Goal: Task Accomplishment & Management: Complete application form

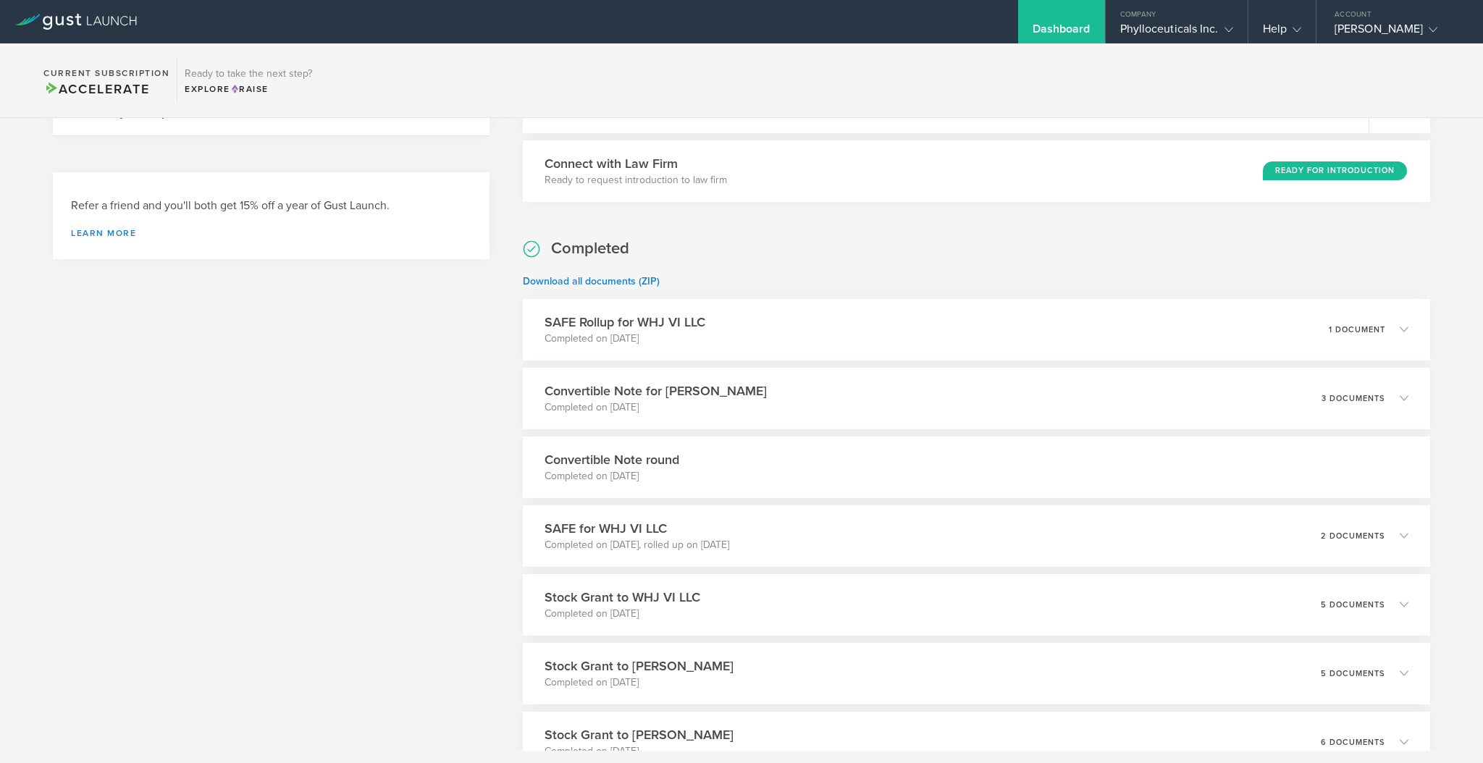
scroll to position [390, 0]
click at [1391, 384] on div "3 documents" at bounding box center [1373, 395] width 88 height 25
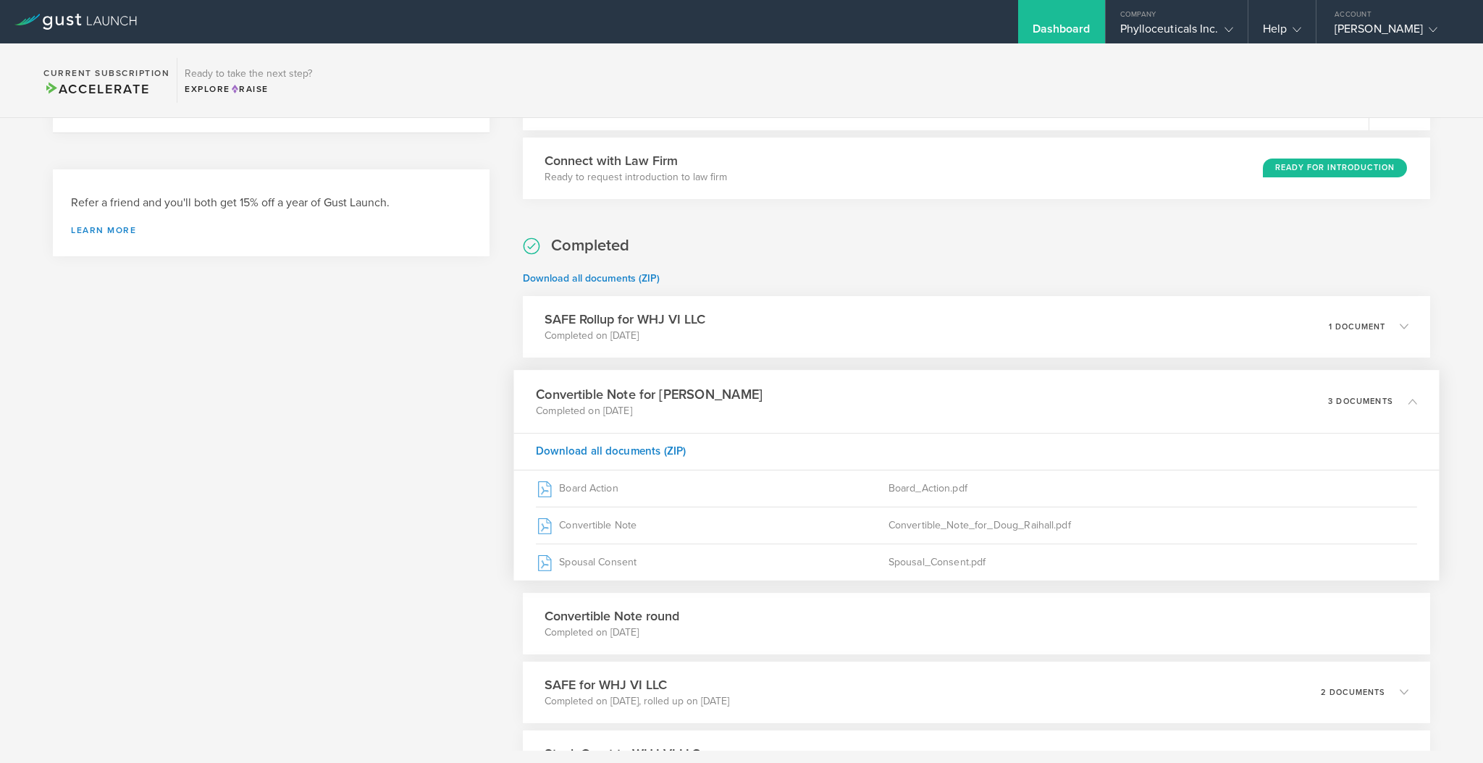
scroll to position [494, 0]
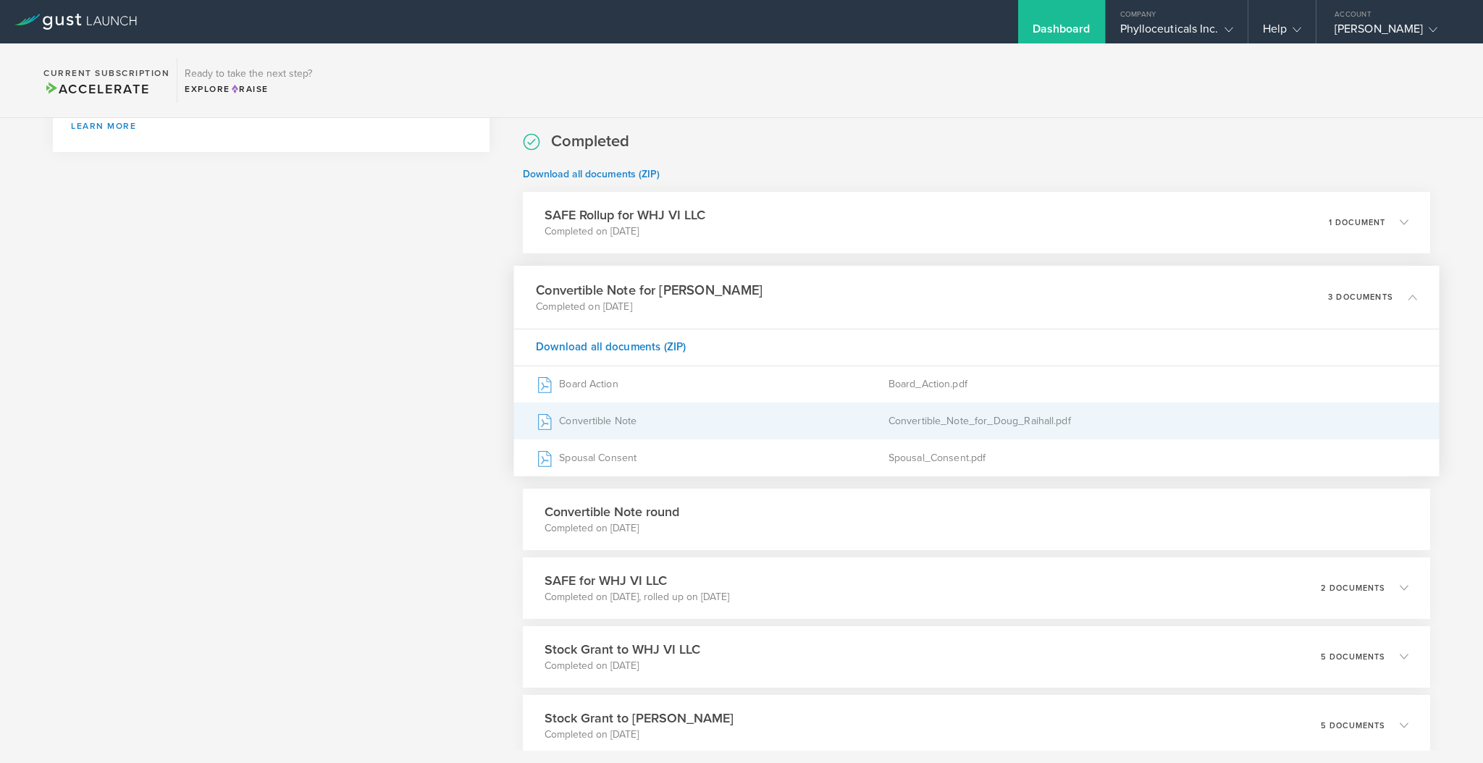
click at [615, 413] on div "Convertible Note" at bounding box center [712, 421] width 353 height 36
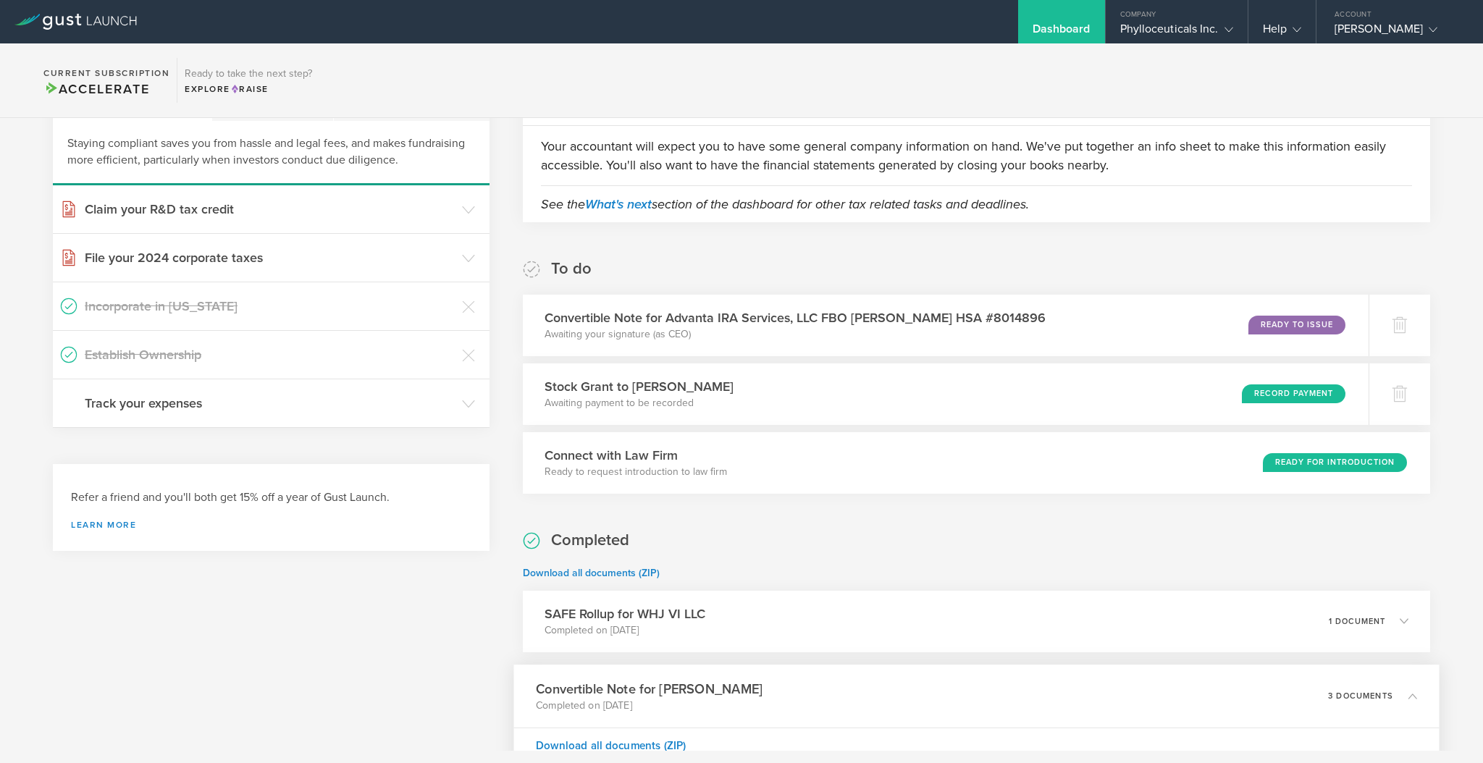
scroll to position [0, 0]
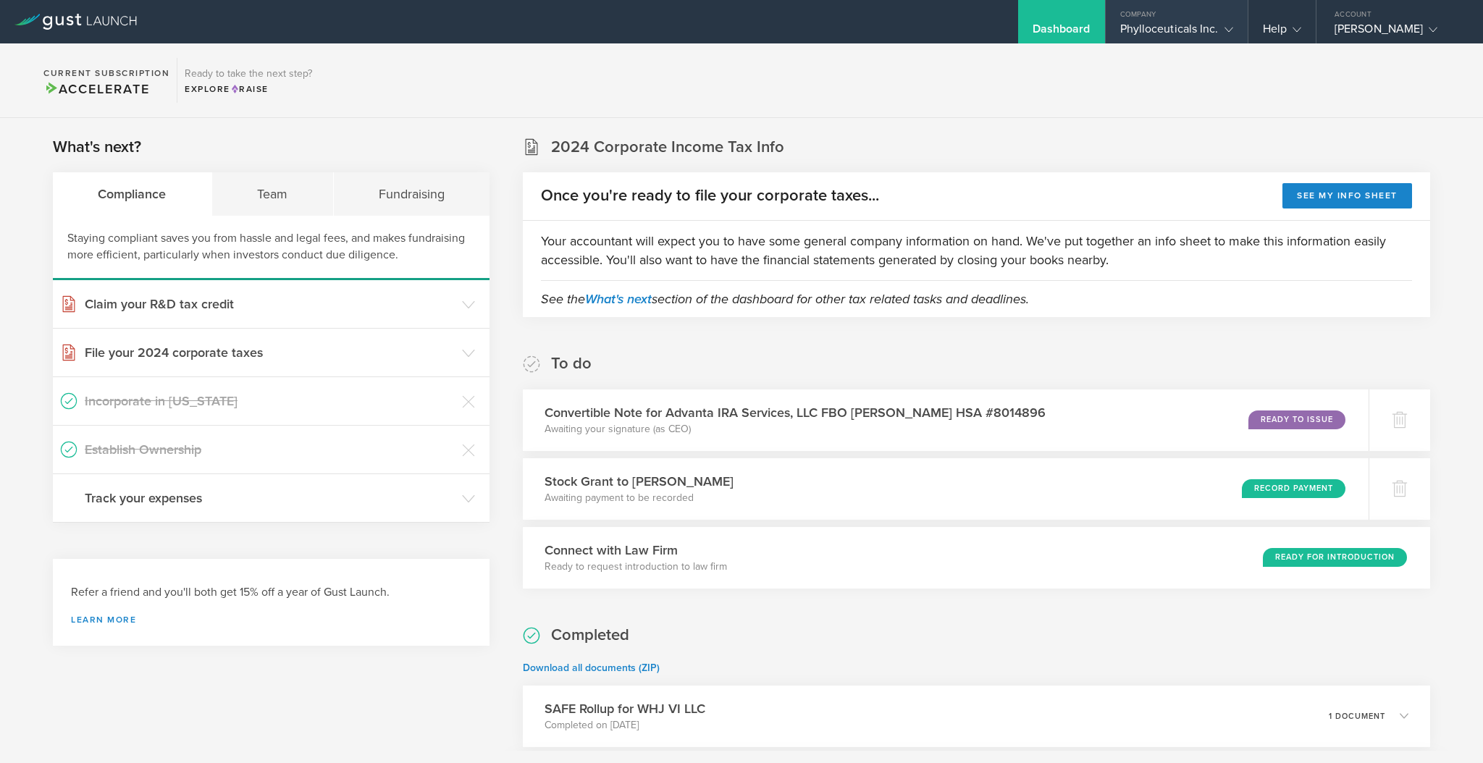
click at [1230, 34] on gust-icon at bounding box center [1226, 29] width 14 height 14
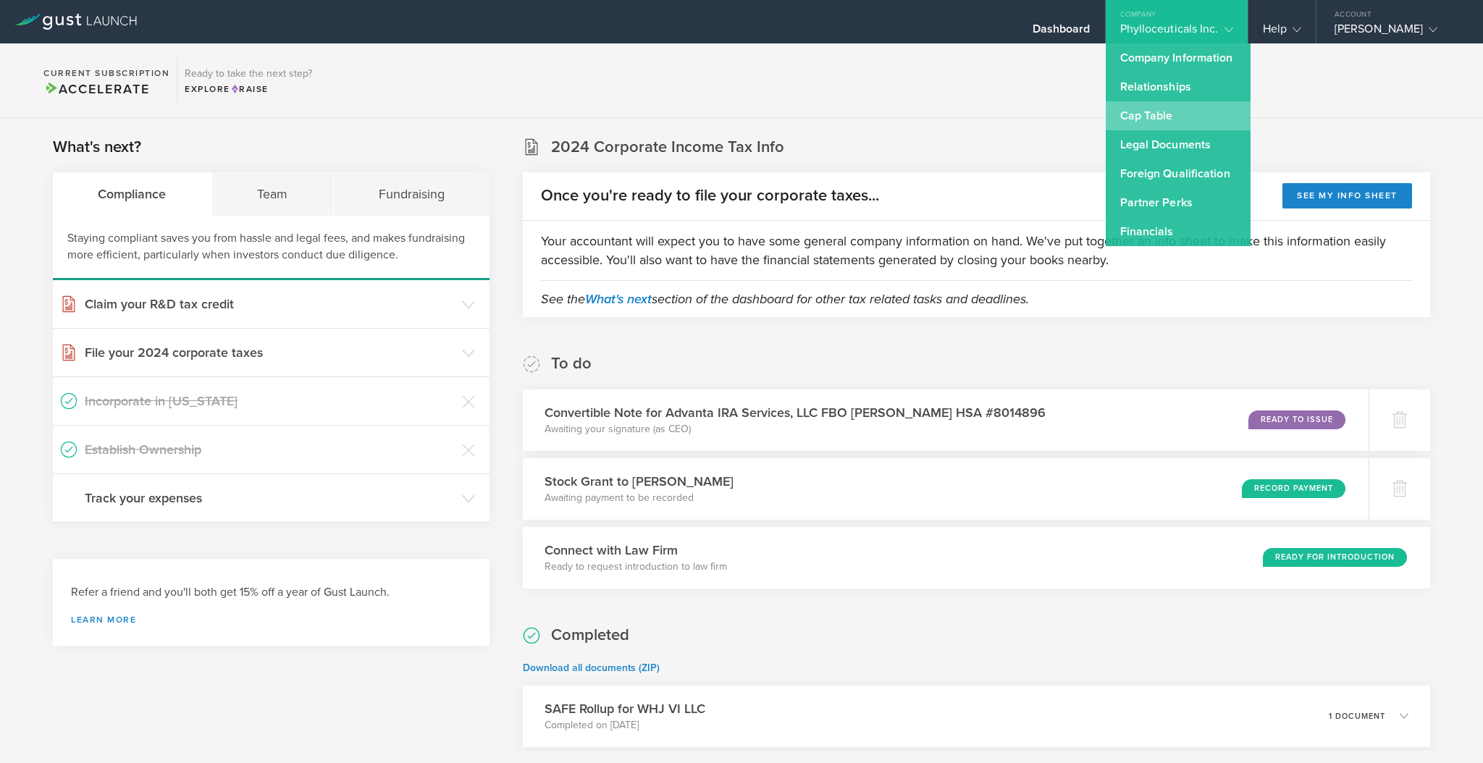
click at [1146, 109] on link "Cap Table" at bounding box center [1178, 115] width 145 height 29
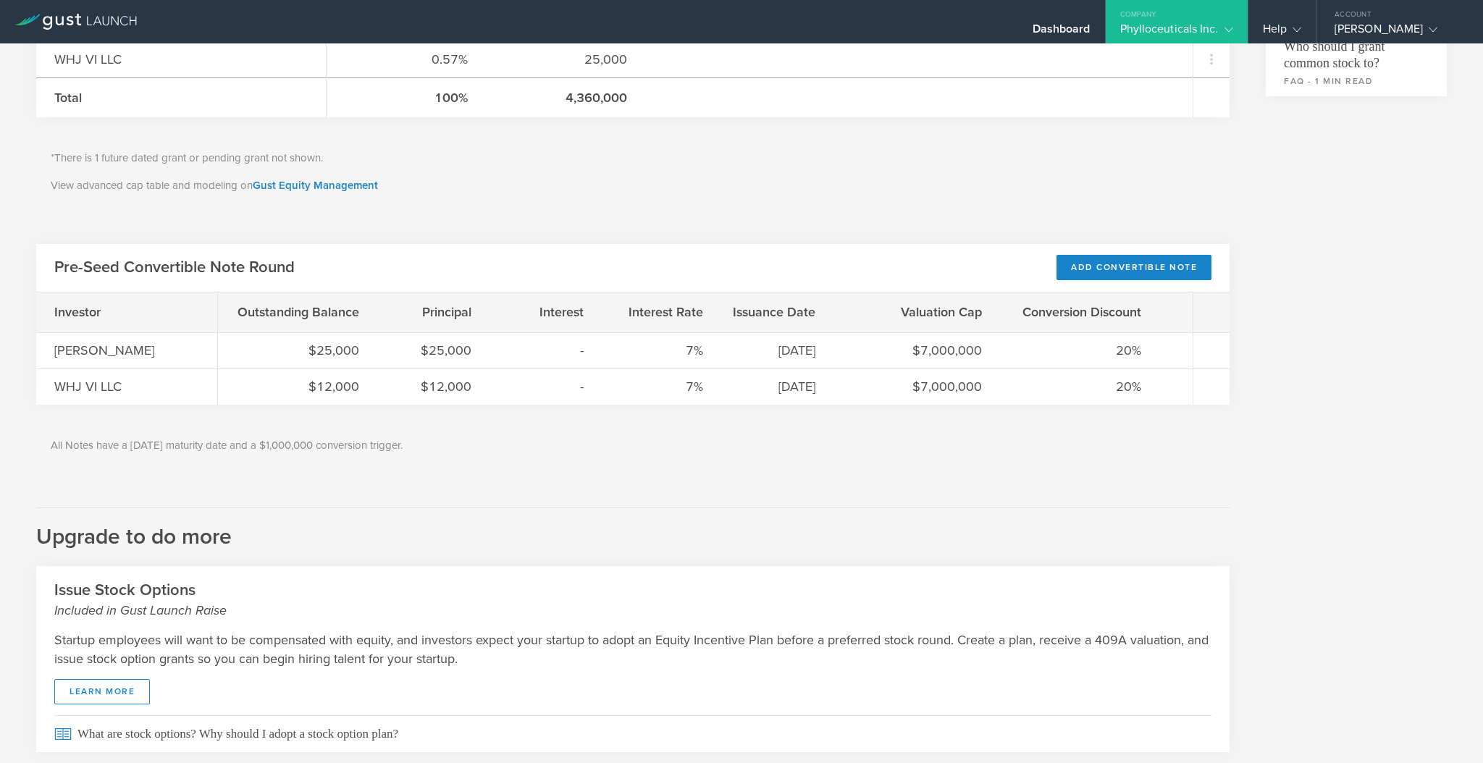
scroll to position [685, 0]
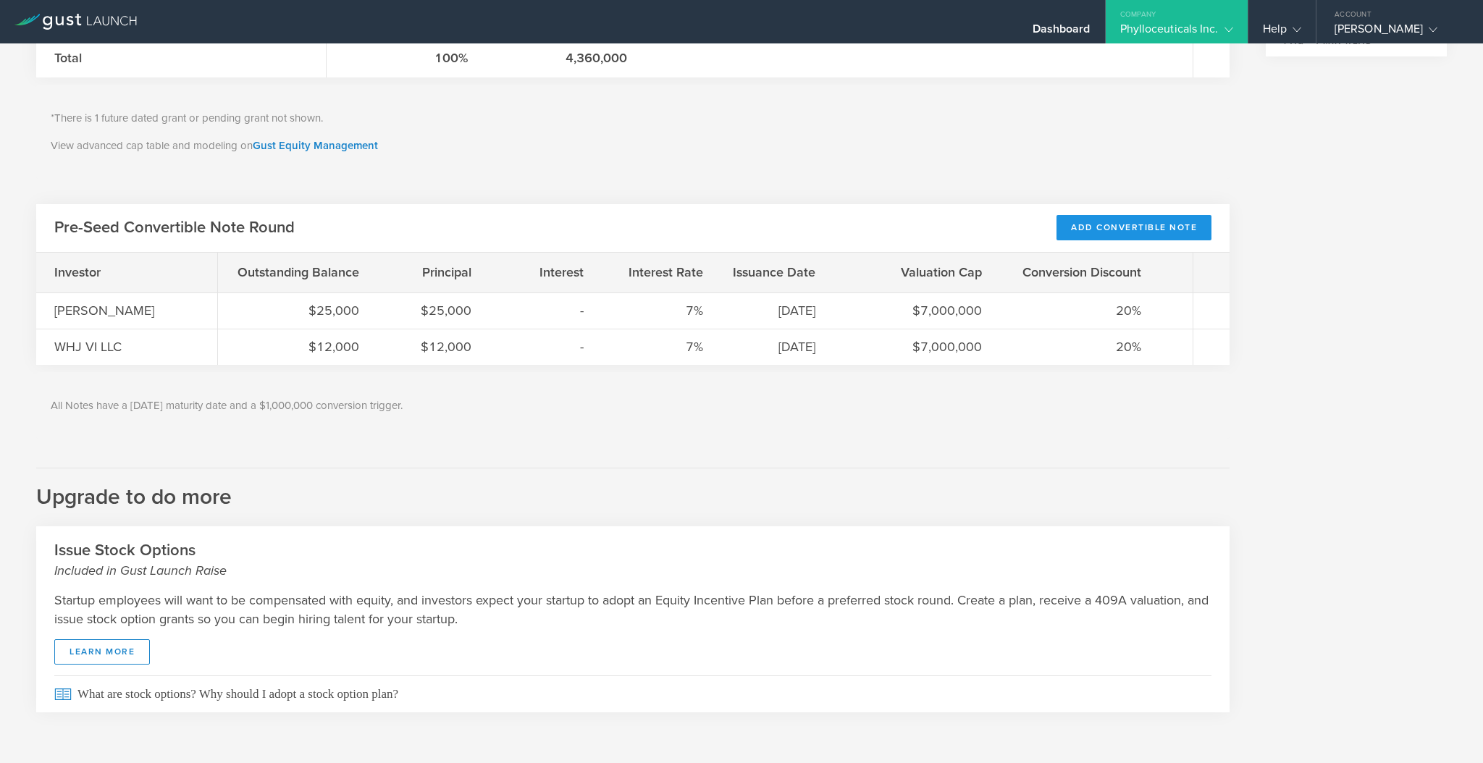
click at [1076, 224] on div "Add Convertible Note" at bounding box center [1134, 227] width 155 height 25
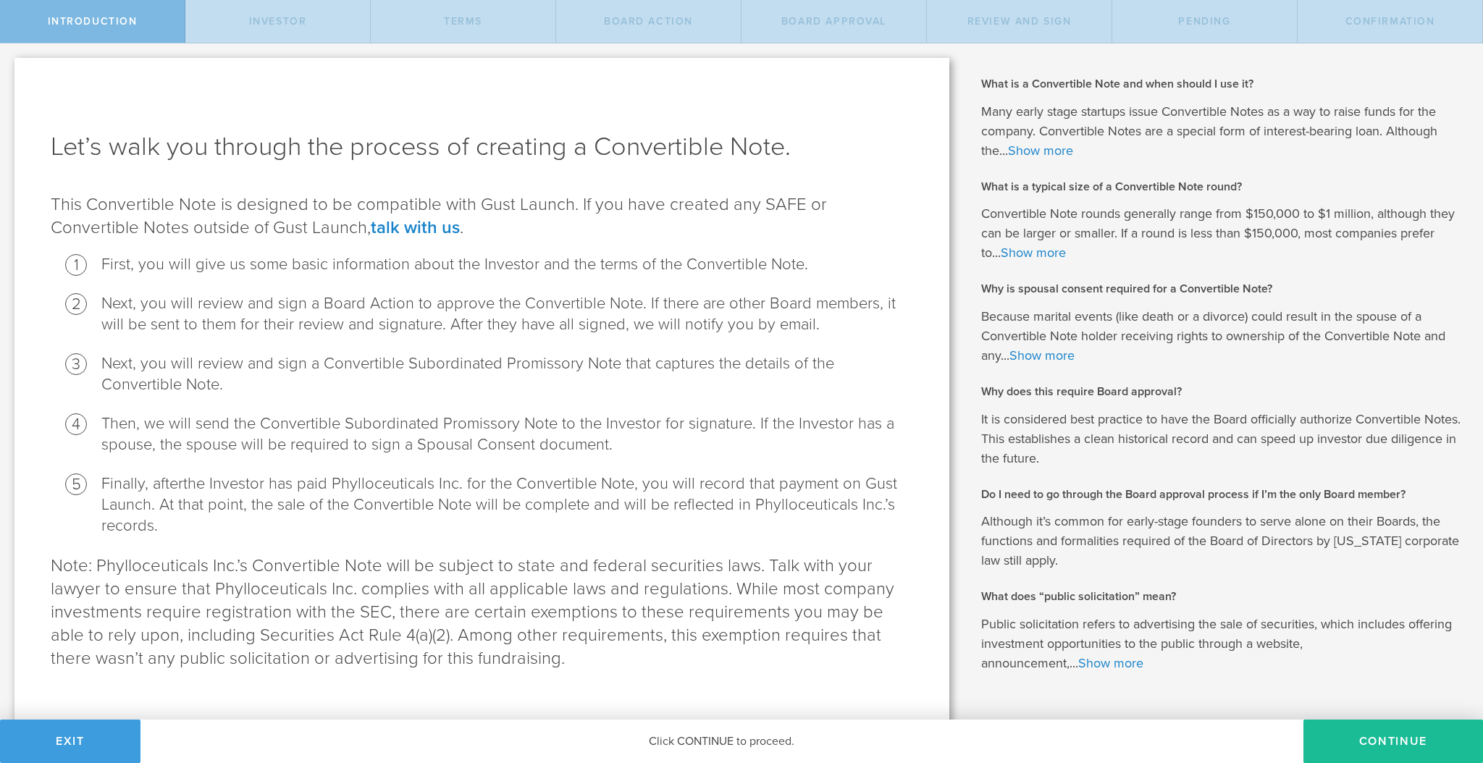
scroll to position [38, 0]
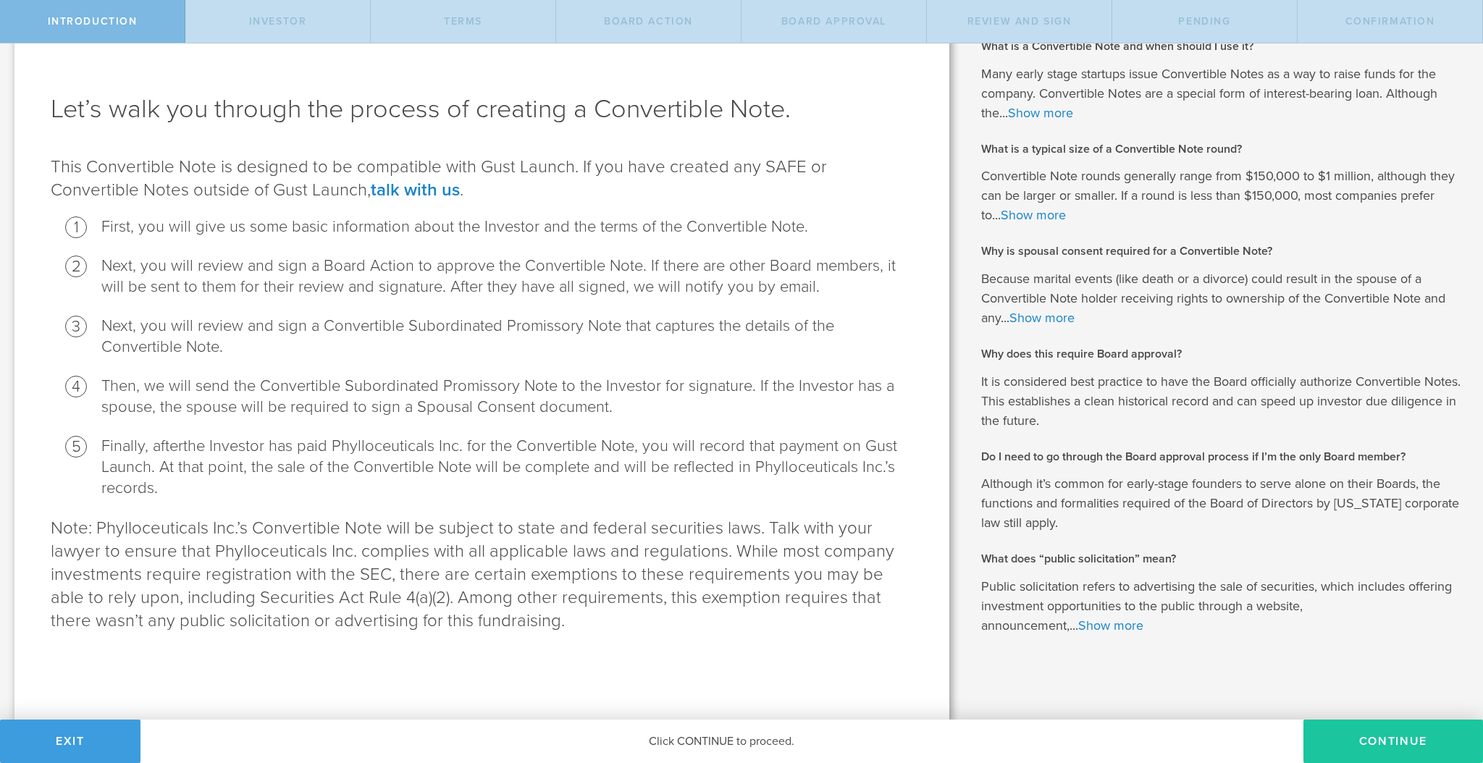
click at [1398, 746] on button "Continue" at bounding box center [1393, 741] width 180 height 43
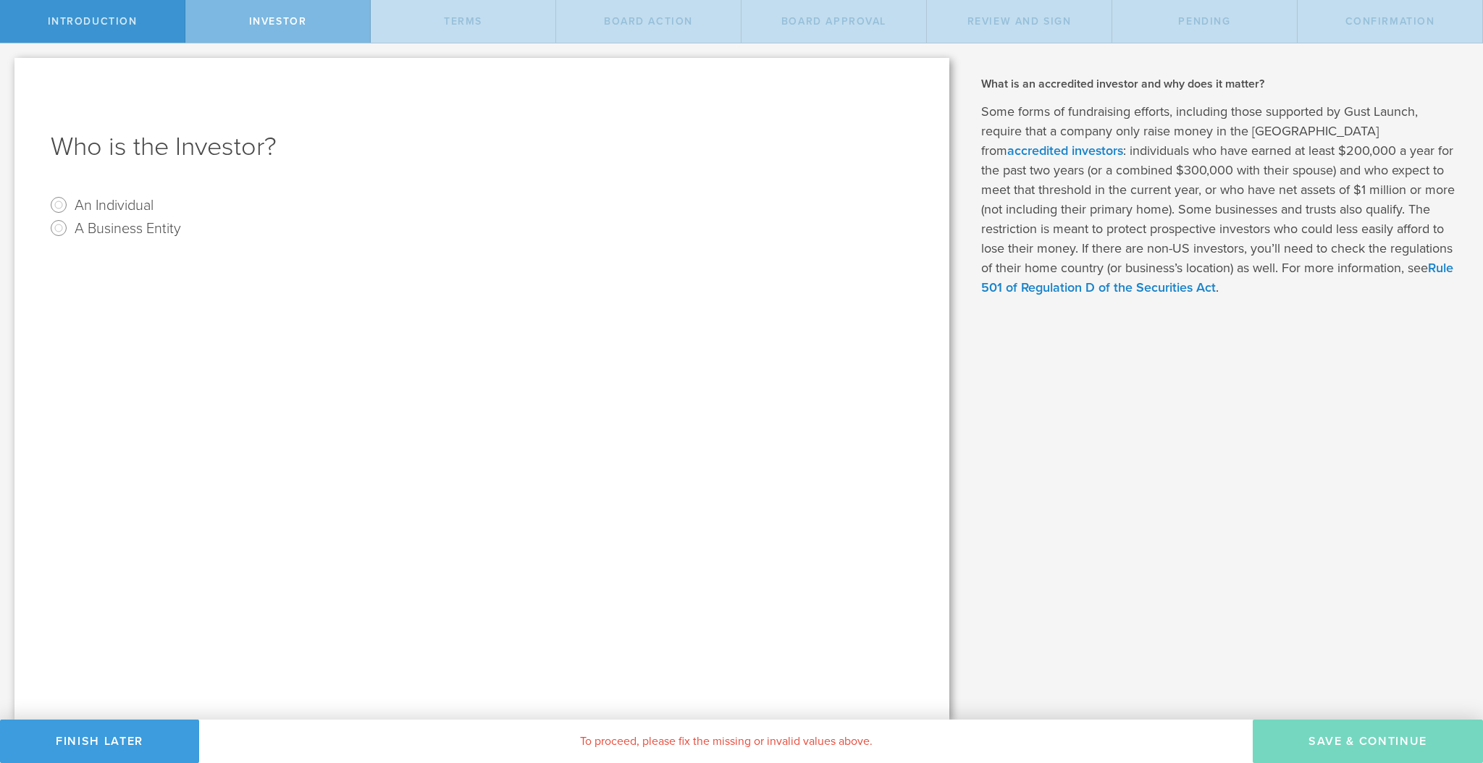
scroll to position [0, 0]
click at [149, 205] on label "An Individual" at bounding box center [114, 204] width 79 height 21
click at [70, 205] on input "An Individual" at bounding box center [58, 204] width 23 height 23
radio input "true"
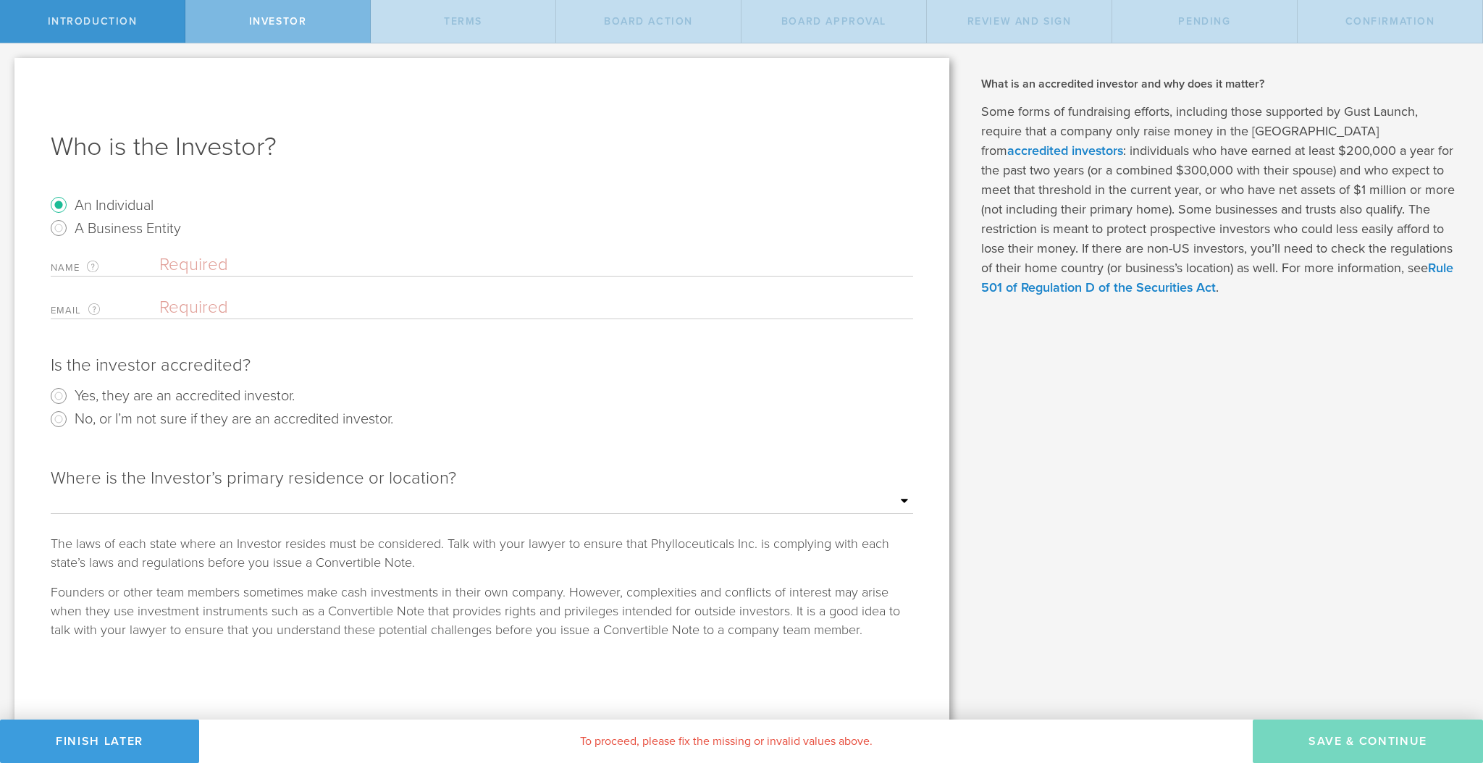
click at [194, 261] on input "text" at bounding box center [536, 265] width 754 height 22
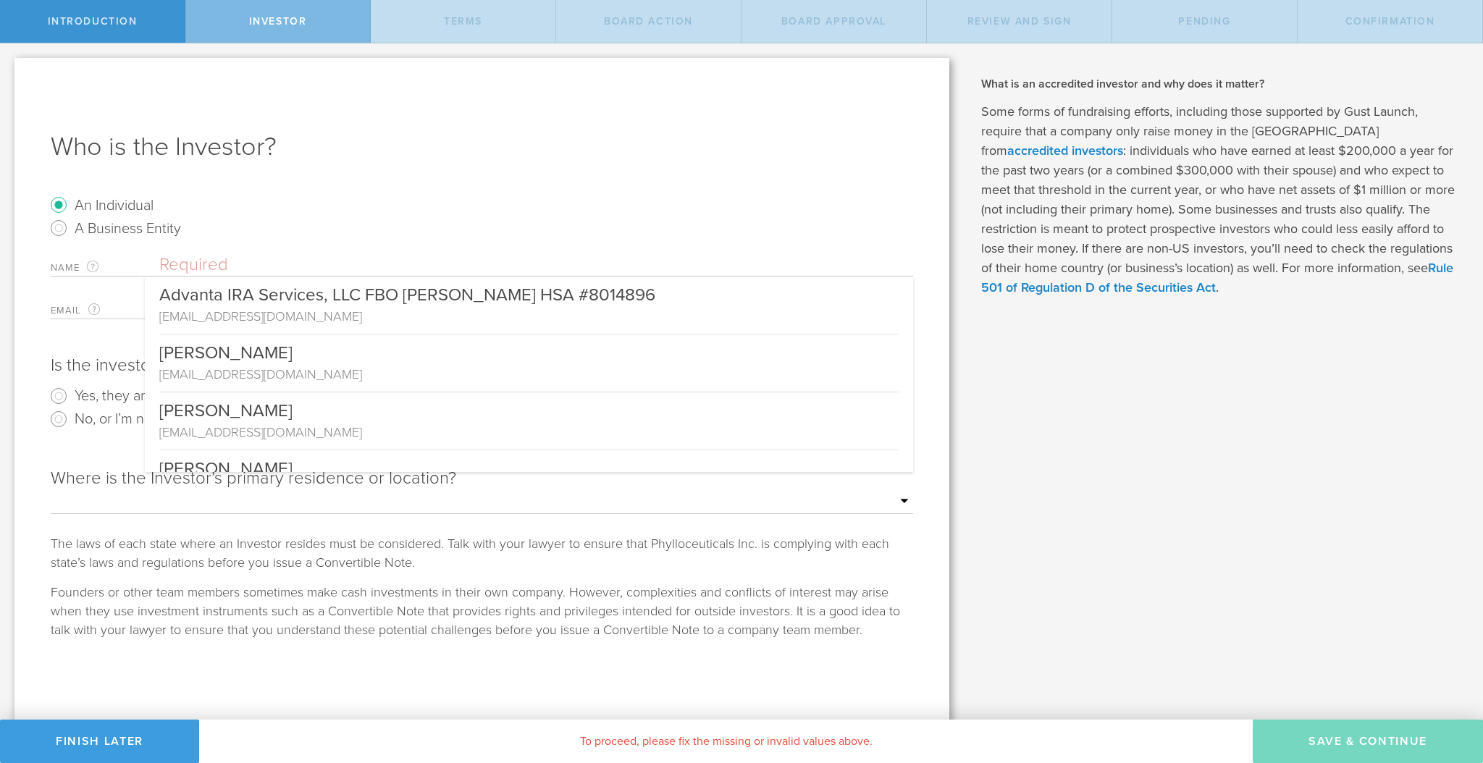
click at [191, 264] on input "text" at bounding box center [536, 265] width 754 height 22
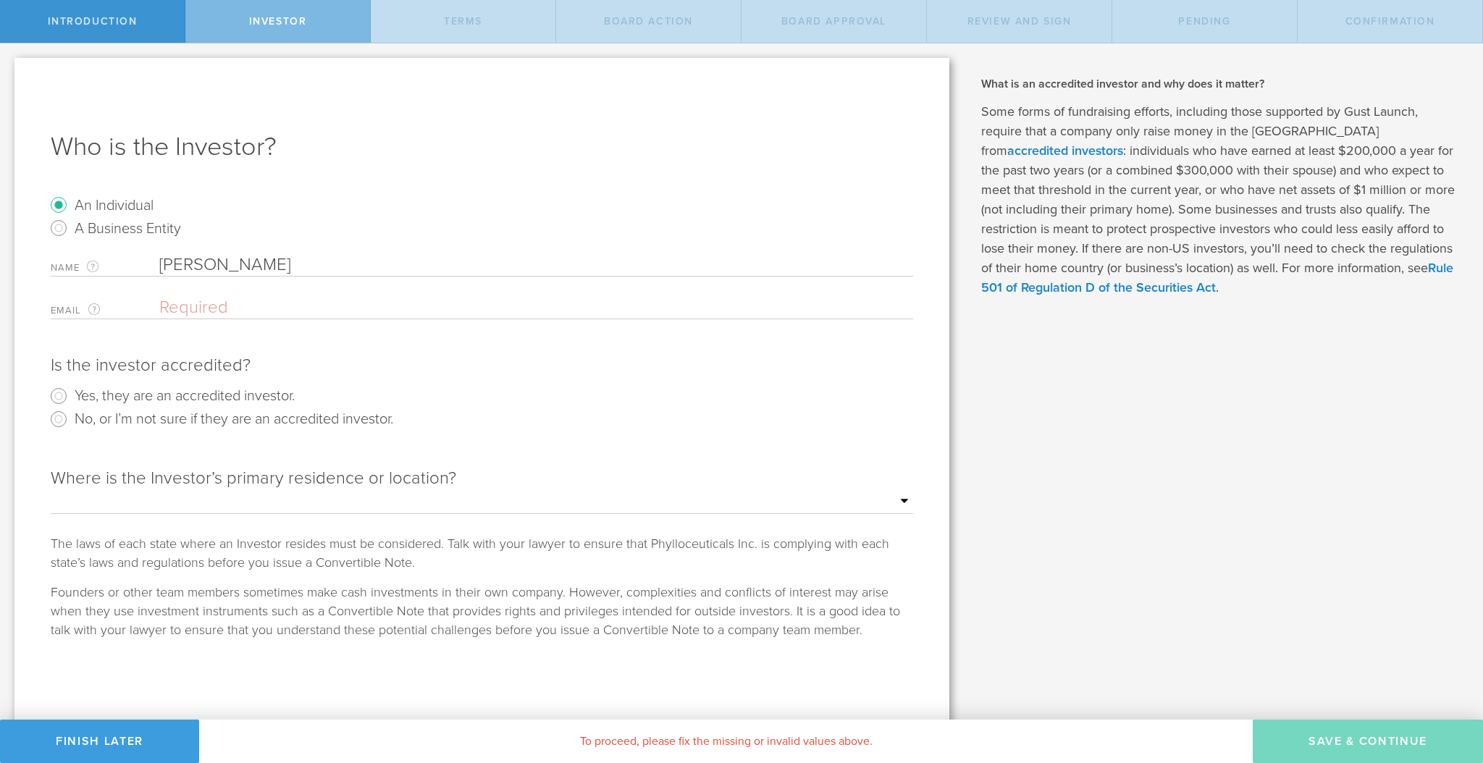
type input "Stuart Kurtz"
click at [217, 312] on input "email" at bounding box center [532, 308] width 747 height 22
paste input "skurtz@kurtzpartners.com"
type input "skurtz@kurtzpartners.com"
click at [168, 394] on label "Yes, they are an accredited investor." at bounding box center [185, 395] width 220 height 21
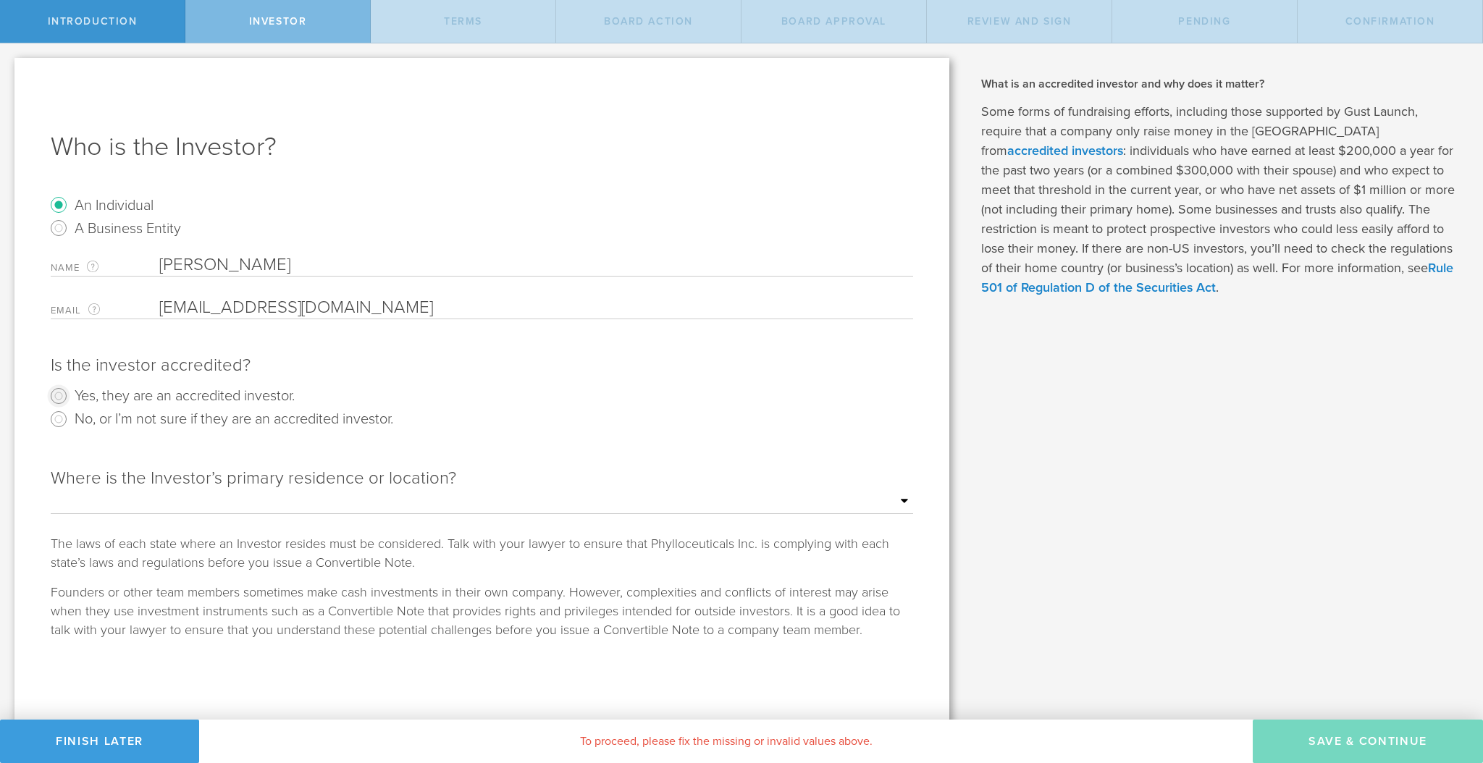
click at [70, 394] on input "Yes, they are an accredited investor." at bounding box center [58, 396] width 23 height 23
radio input "true"
click at [238, 497] on select "Outside of the US Alabama Alaska Arizona Arkansas California Colorado Connectic…" at bounding box center [482, 502] width 862 height 22
click at [238, 497] on select "Outside of the US Alabama Alaska Arizona Arkansas California Colorado Connectic…" at bounding box center [482, 497] width 862 height 22
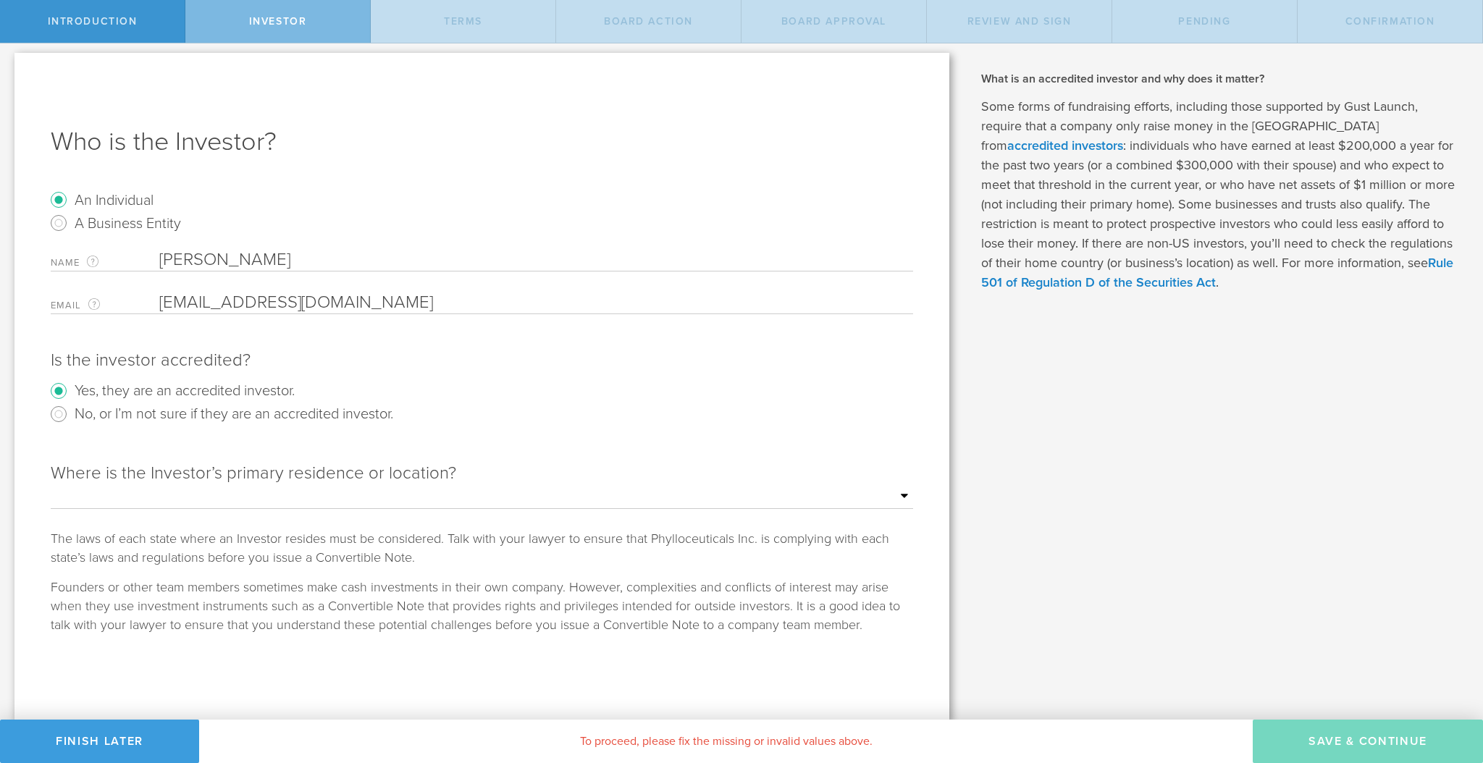
select select "string:PA"
click at [51, 486] on select "Outside of the US Alabama Alaska Arizona Arkansas California Colorado Connectic…" at bounding box center [482, 497] width 862 height 22
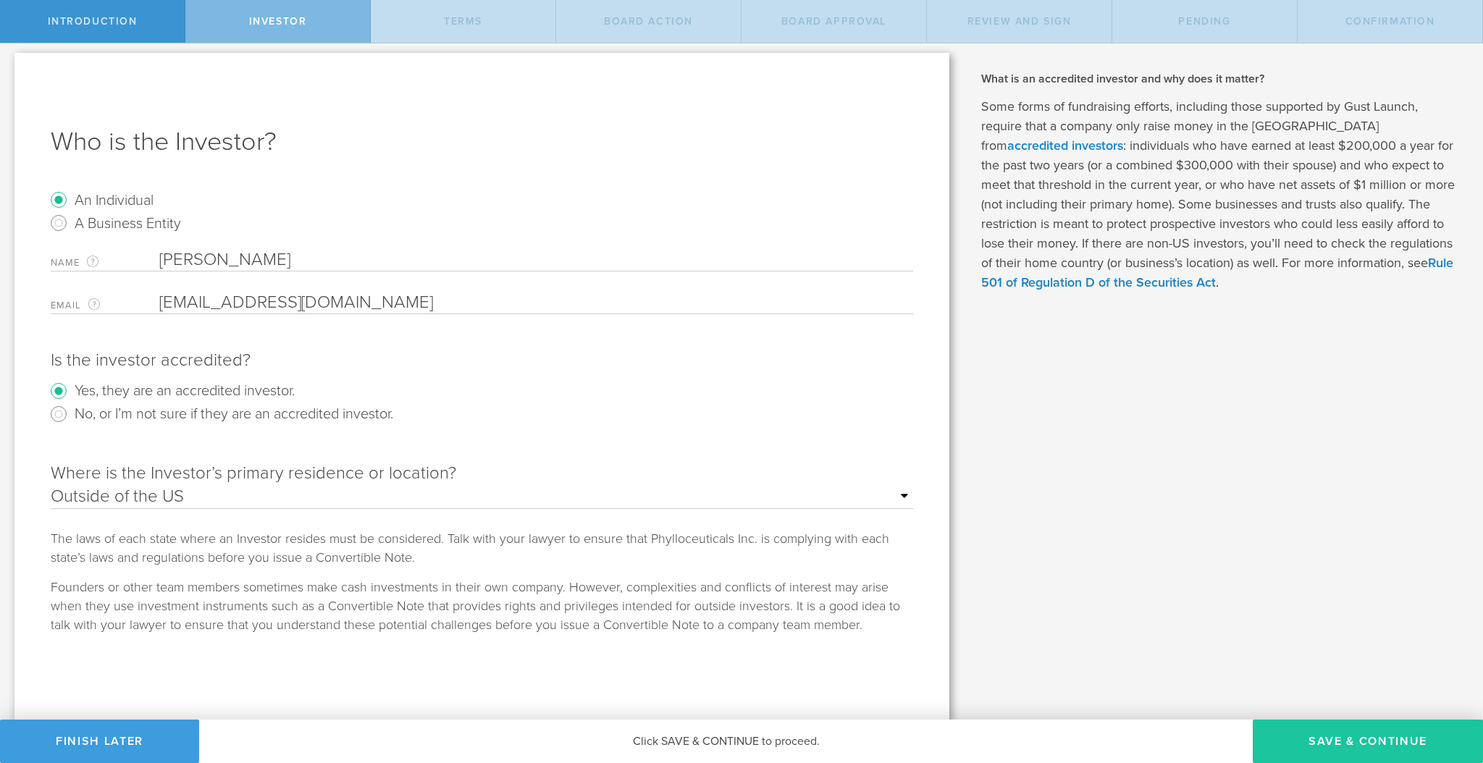
click at [1351, 731] on button "Save & Continue" at bounding box center [1368, 741] width 230 height 43
type input "7,000,000"
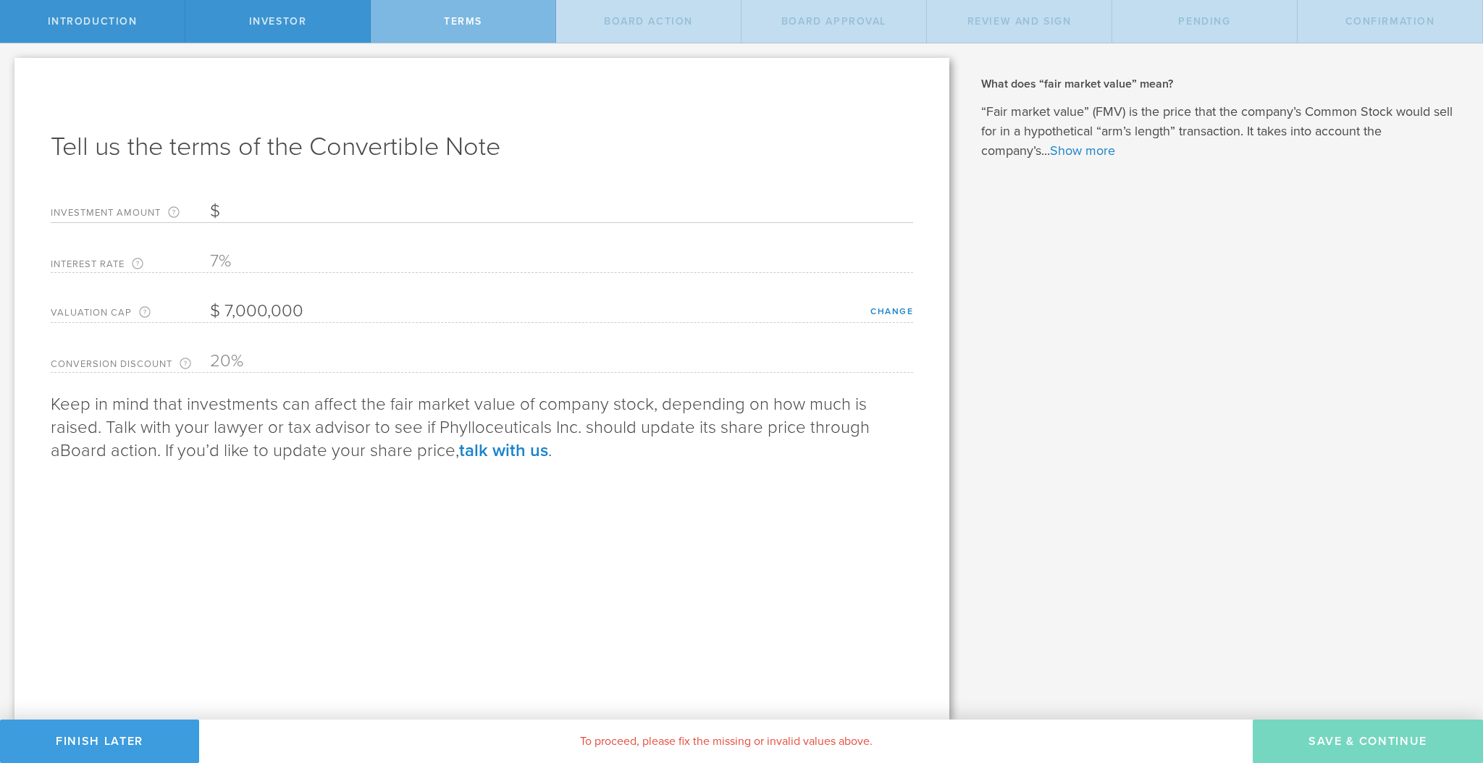
click at [387, 217] on input "Investment Amount The amount (in USD) that this investor is paying for the Conv…" at bounding box center [561, 212] width 703 height 22
type input "50,000"
click at [1340, 745] on button "Save & Continue" at bounding box center [1368, 741] width 230 height 43
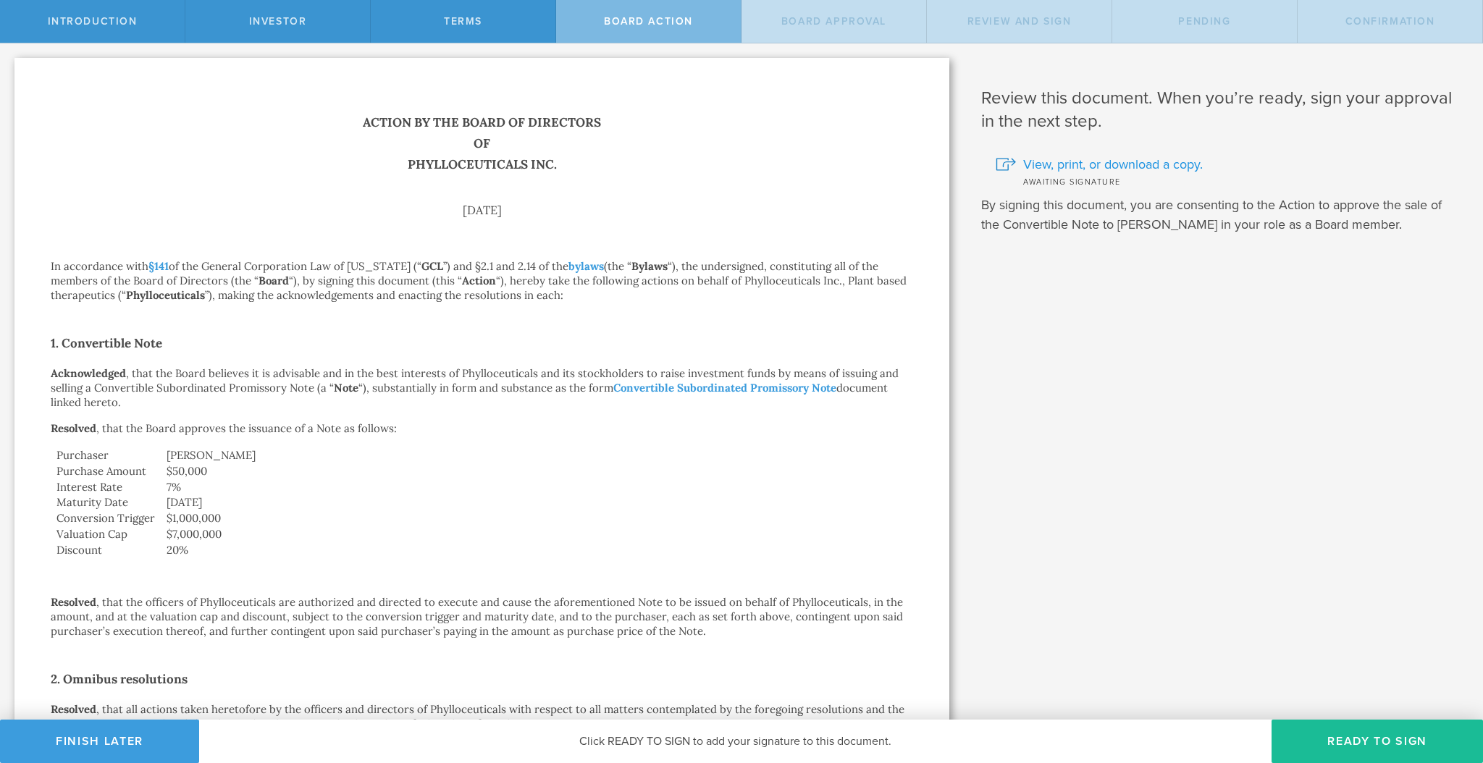
click at [1032, 162] on span "View, print, or download a copy." at bounding box center [1113, 164] width 180 height 19
click at [113, 740] on button "Finish Later" at bounding box center [99, 741] width 199 height 43
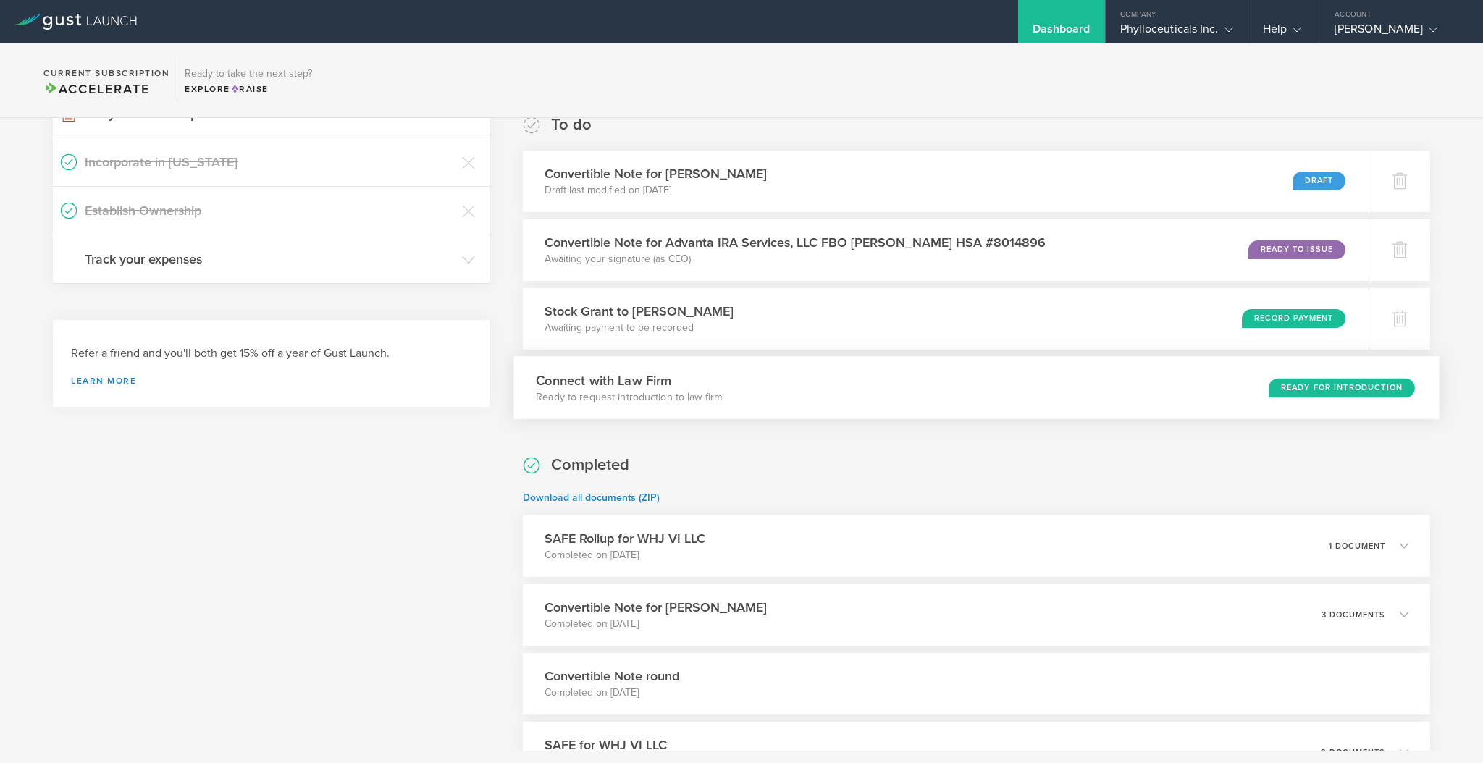
scroll to position [240, 0]
click at [908, 609] on div "Convertible Note for Doug Raihall Completed on Aug 7, 2025 3 documents" at bounding box center [976, 614] width 925 height 63
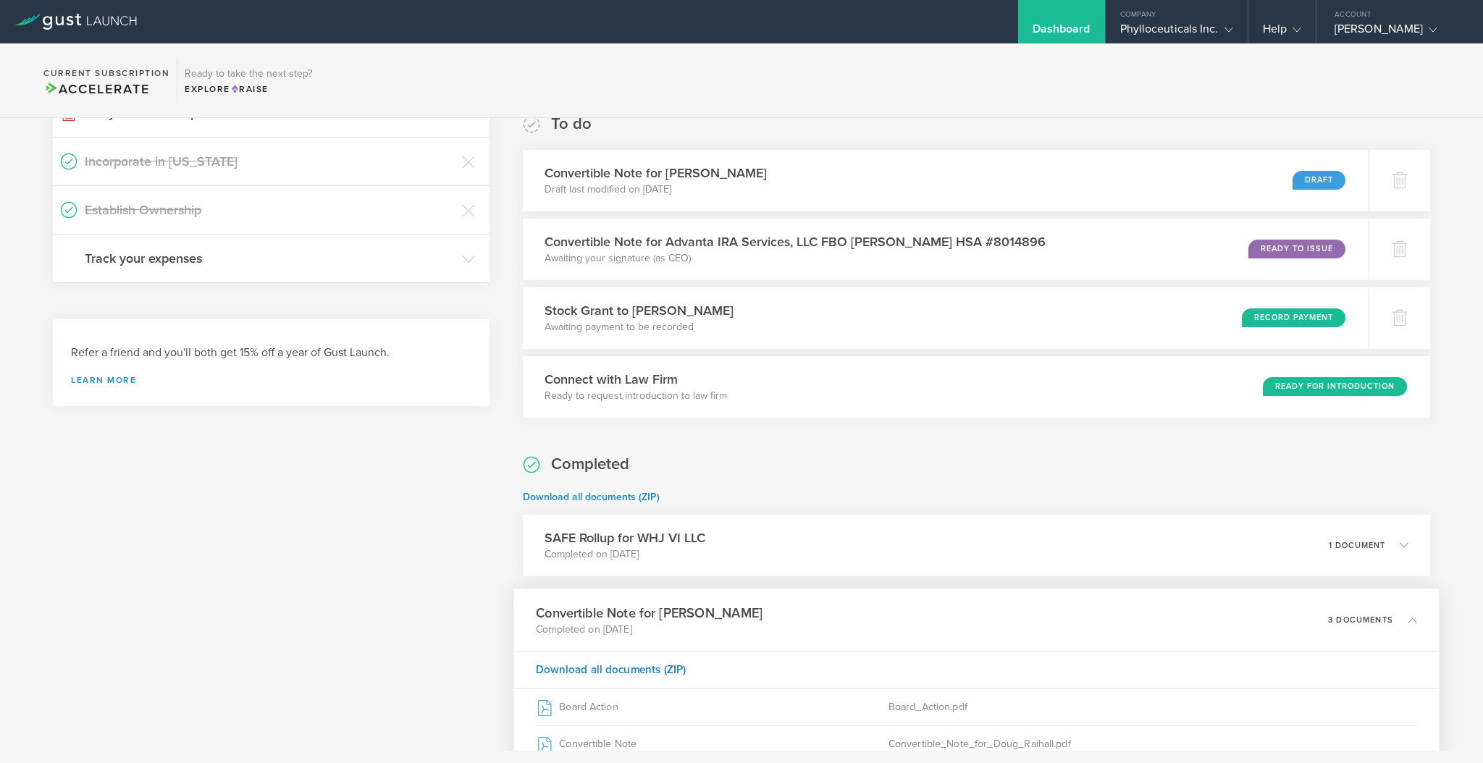
scroll to position [385, 0]
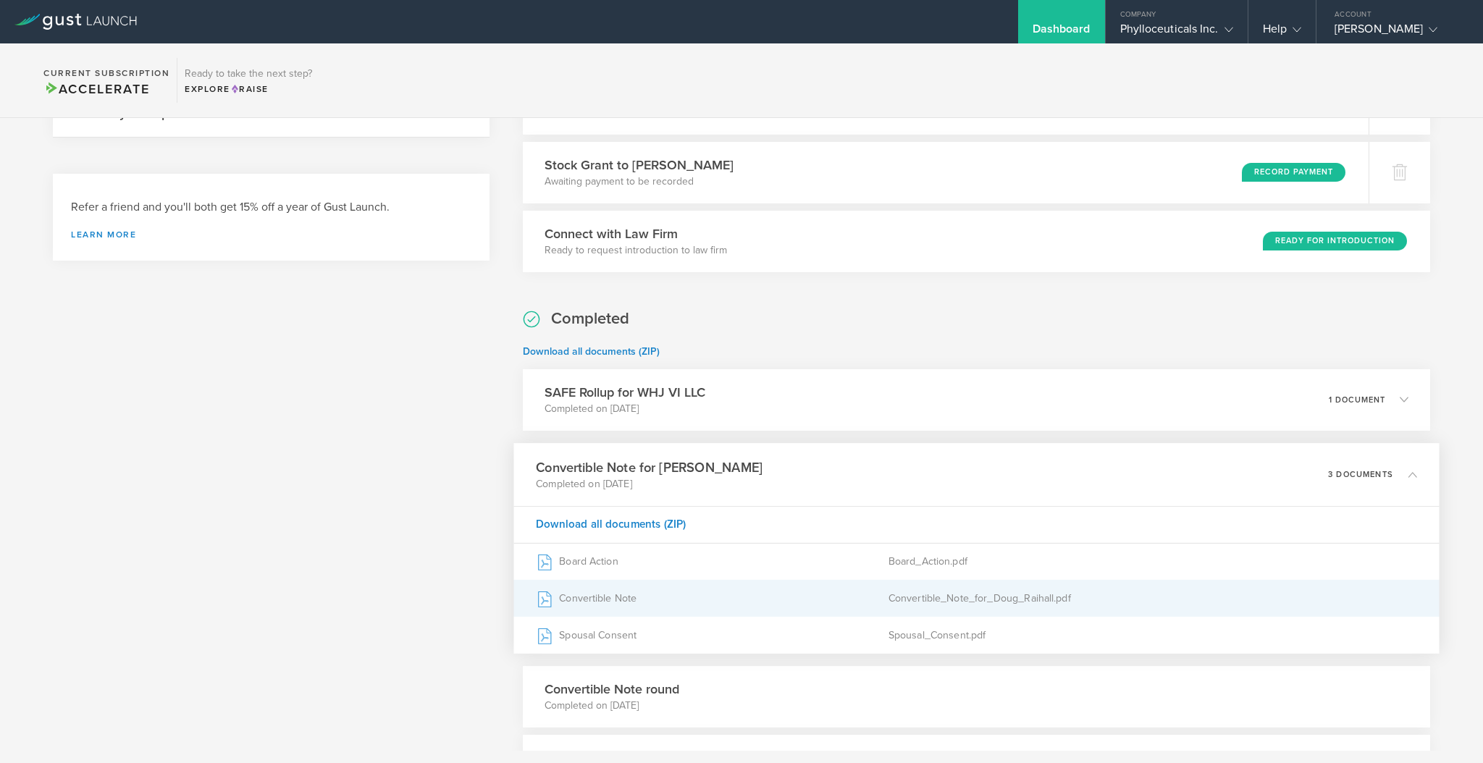
click at [958, 595] on div "Convertible_Note_for_Doug_Raihall.pdf" at bounding box center [1153, 598] width 529 height 36
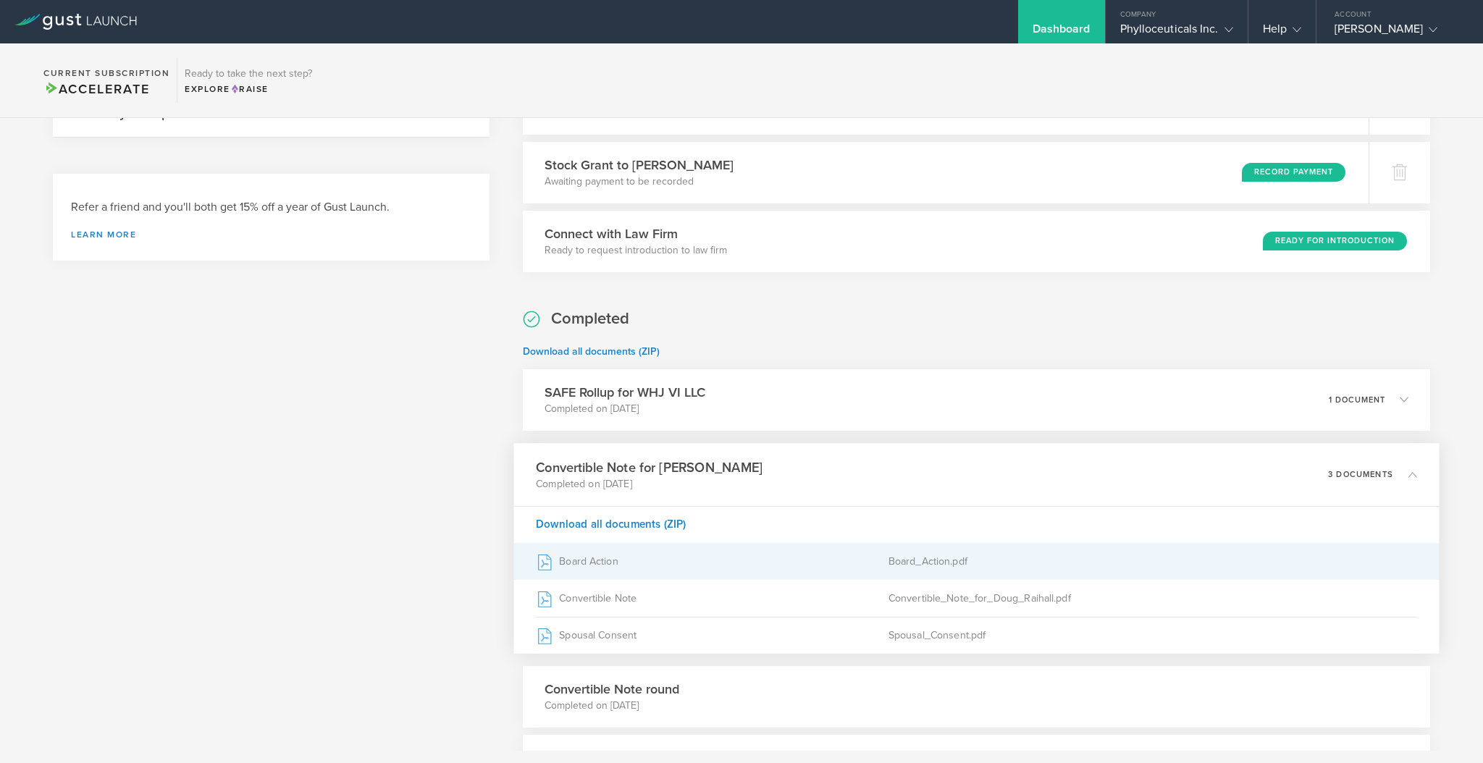
click at [904, 560] on div "Board_Action.pdf" at bounding box center [1153, 561] width 529 height 36
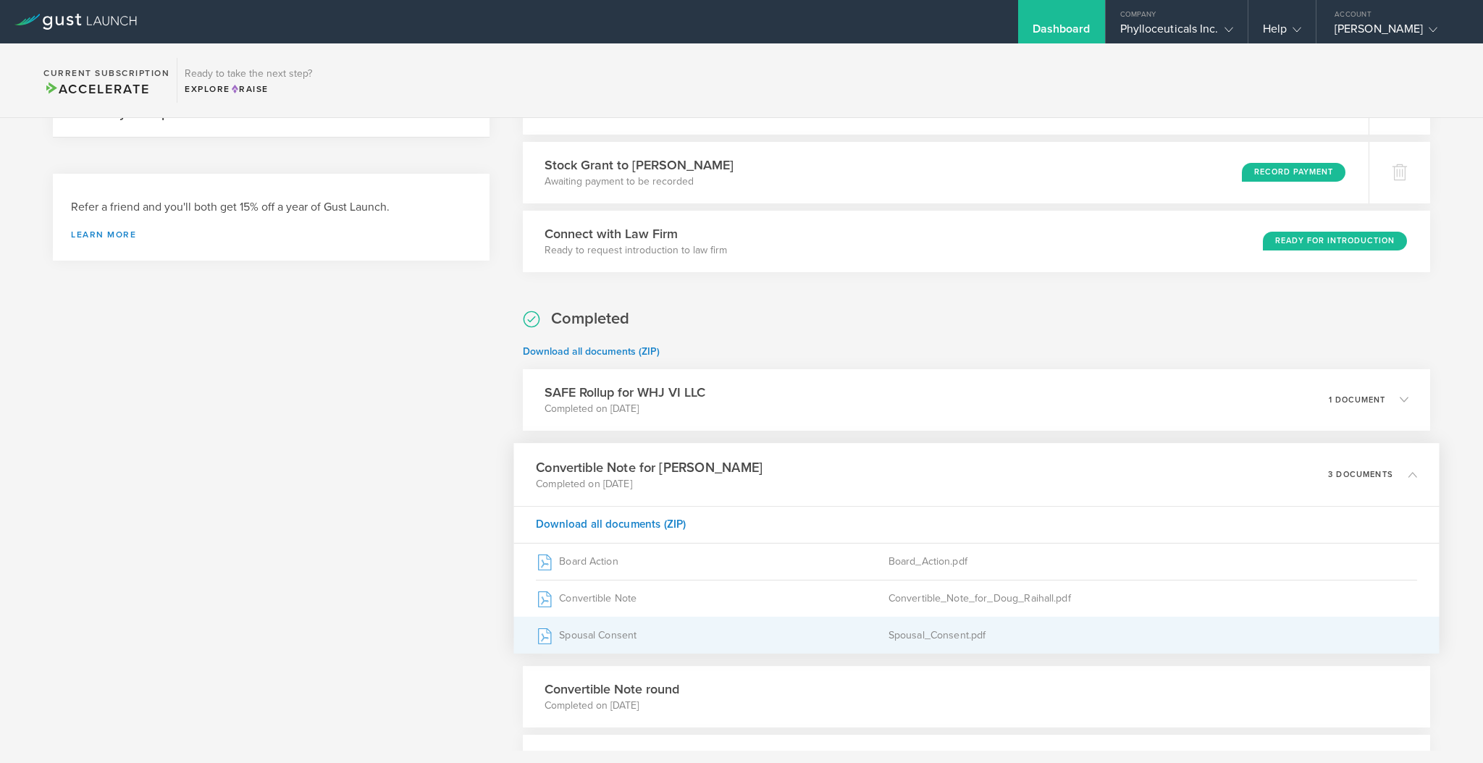
click at [598, 631] on div "Spousal Consent" at bounding box center [712, 635] width 353 height 36
